Goal: Information Seeking & Learning: Compare options

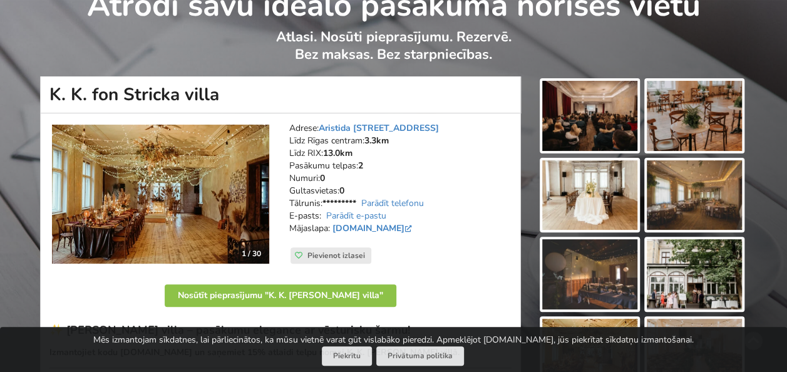
scroll to position [63, 0]
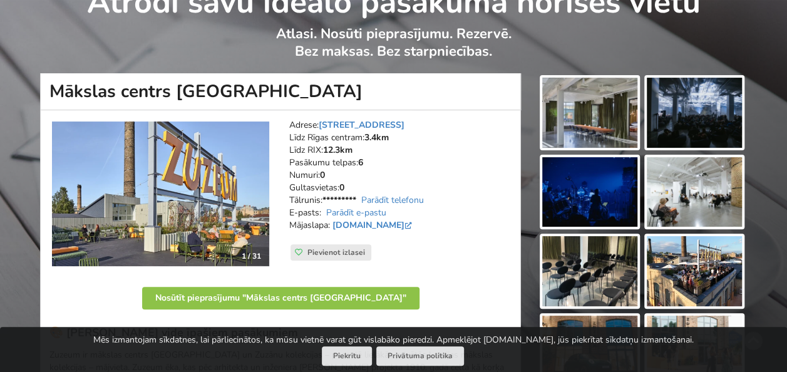
scroll to position [63, 0]
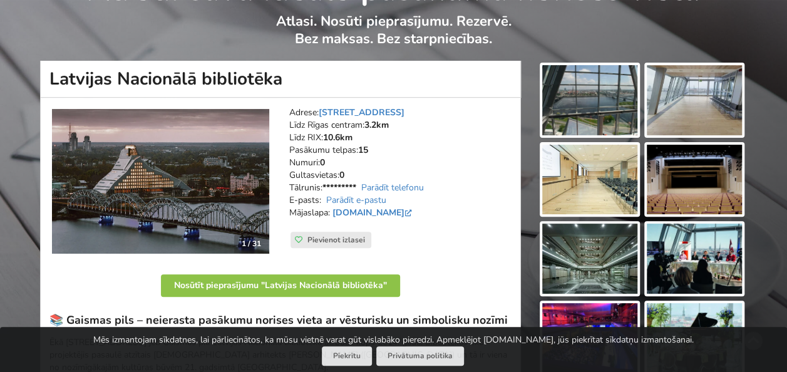
scroll to position [63, 0]
